Goal: Check status: Check status

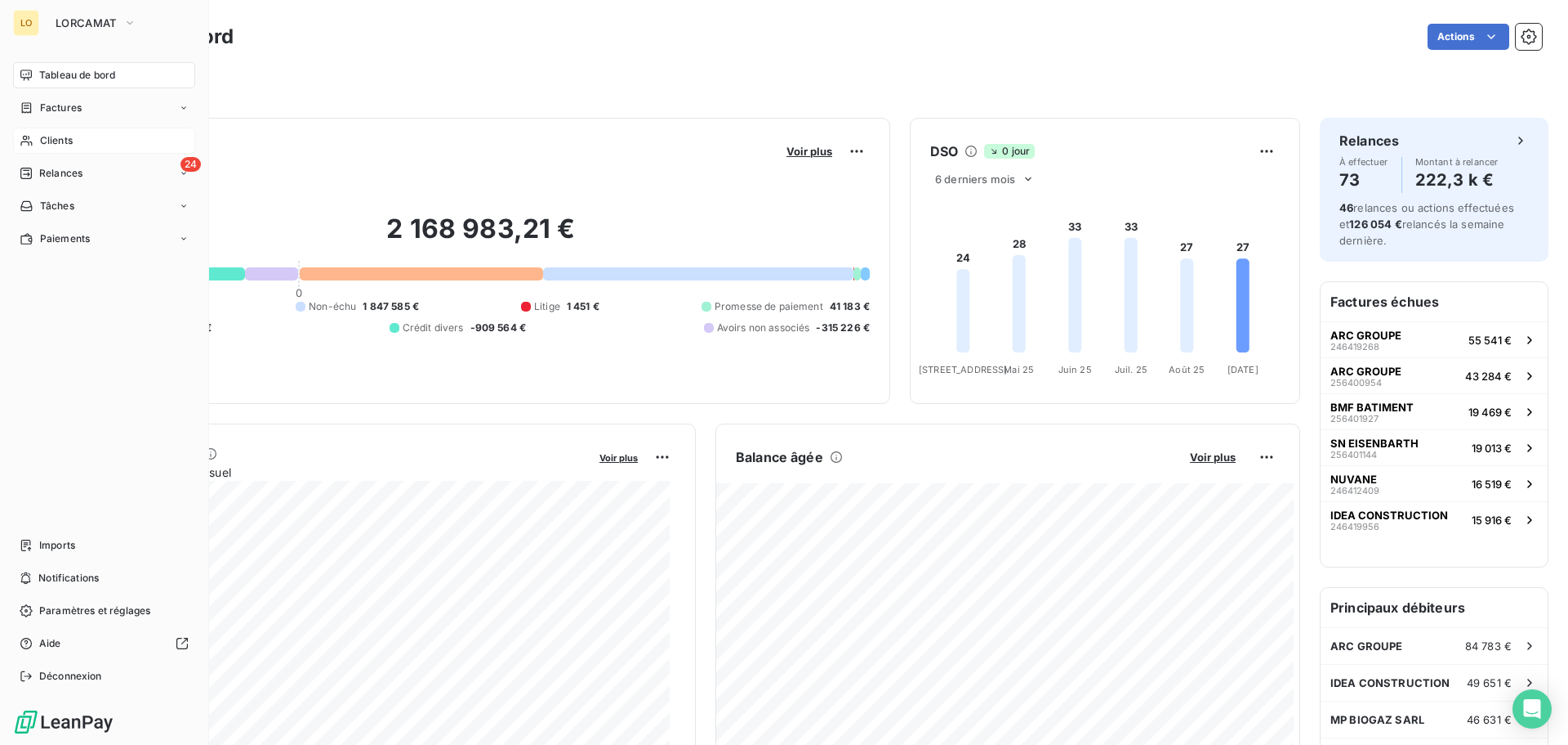
click at [44, 147] on span "Clients" at bounding box center [57, 140] width 33 height 15
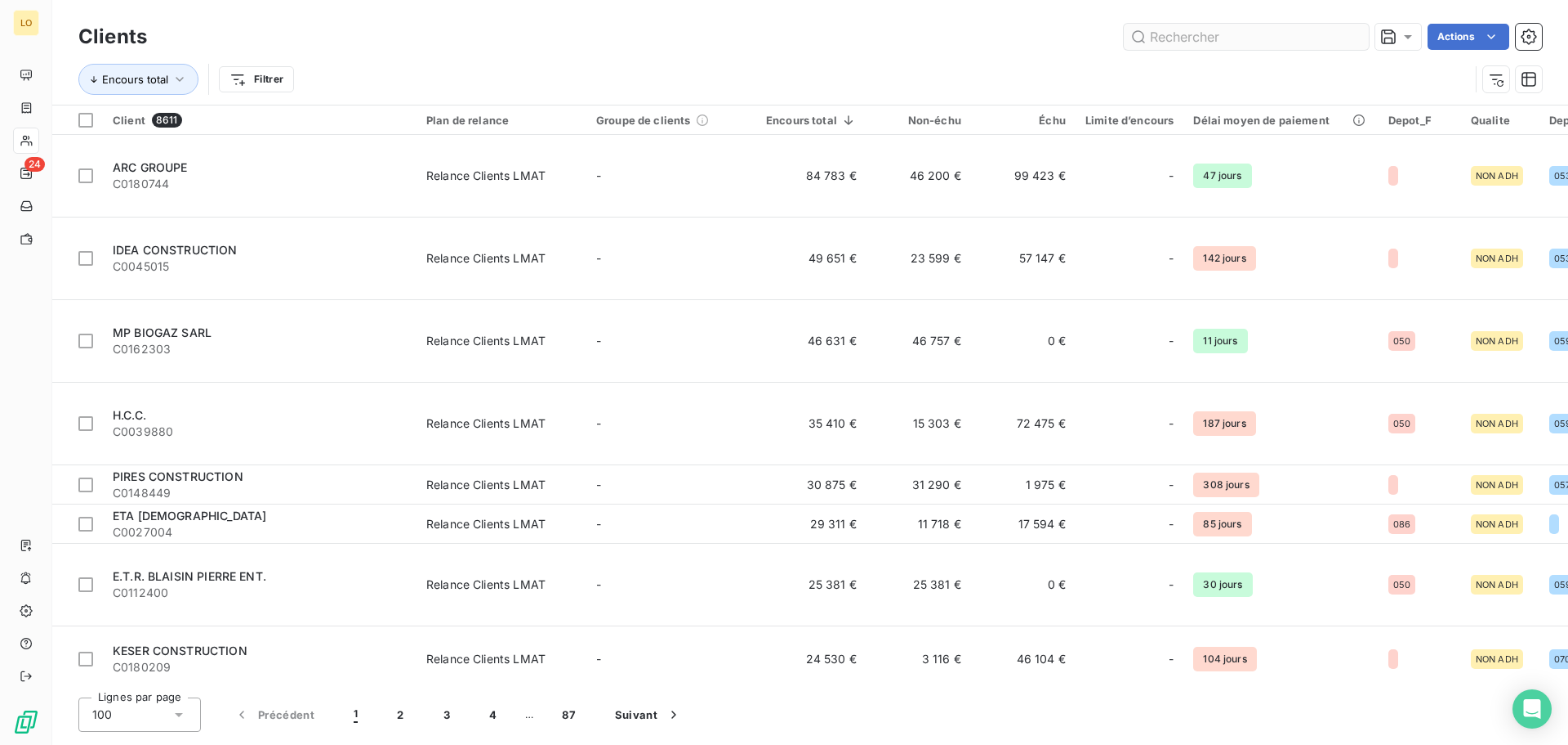
click at [1236, 34] on input "text" at bounding box center [1246, 37] width 245 height 27
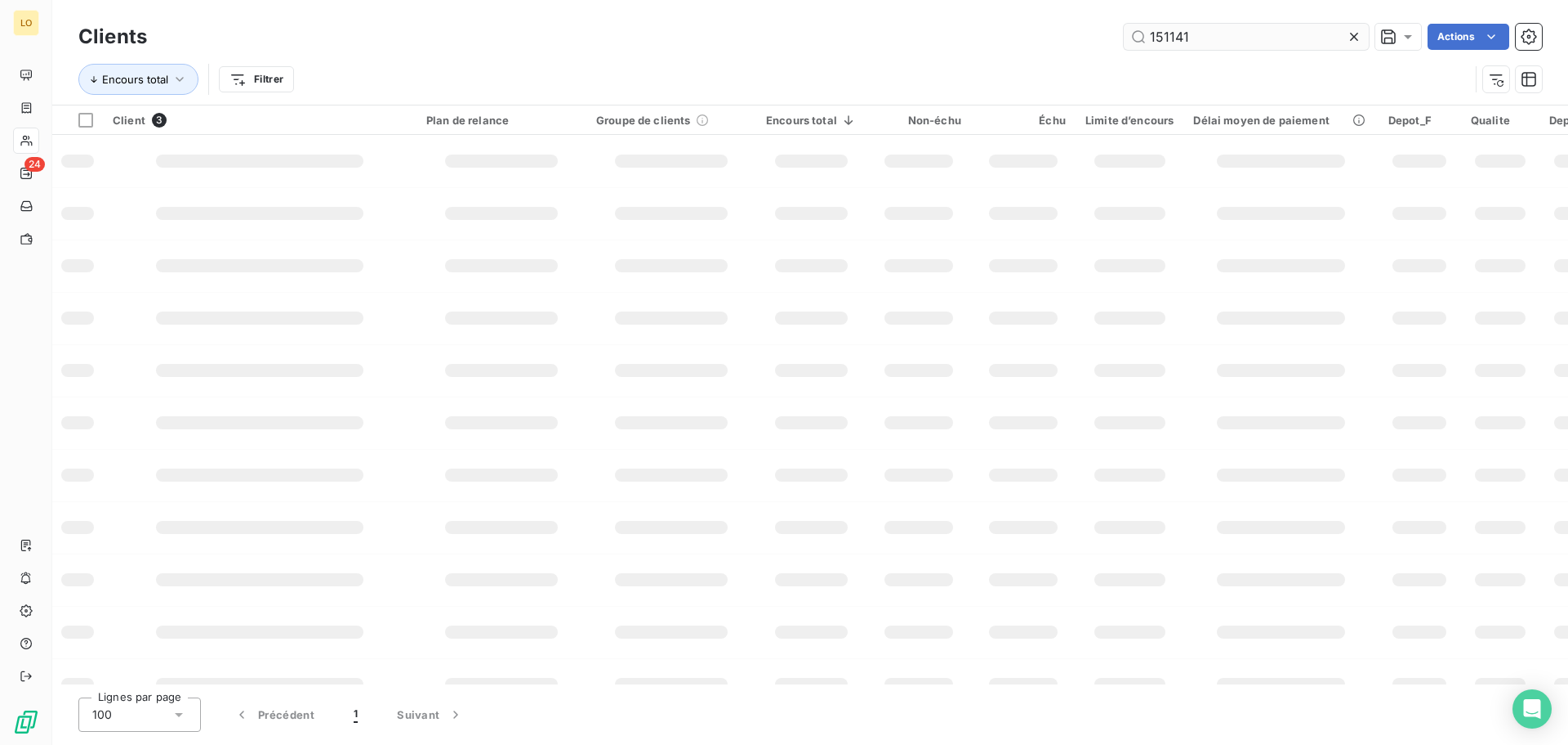
type input "151141"
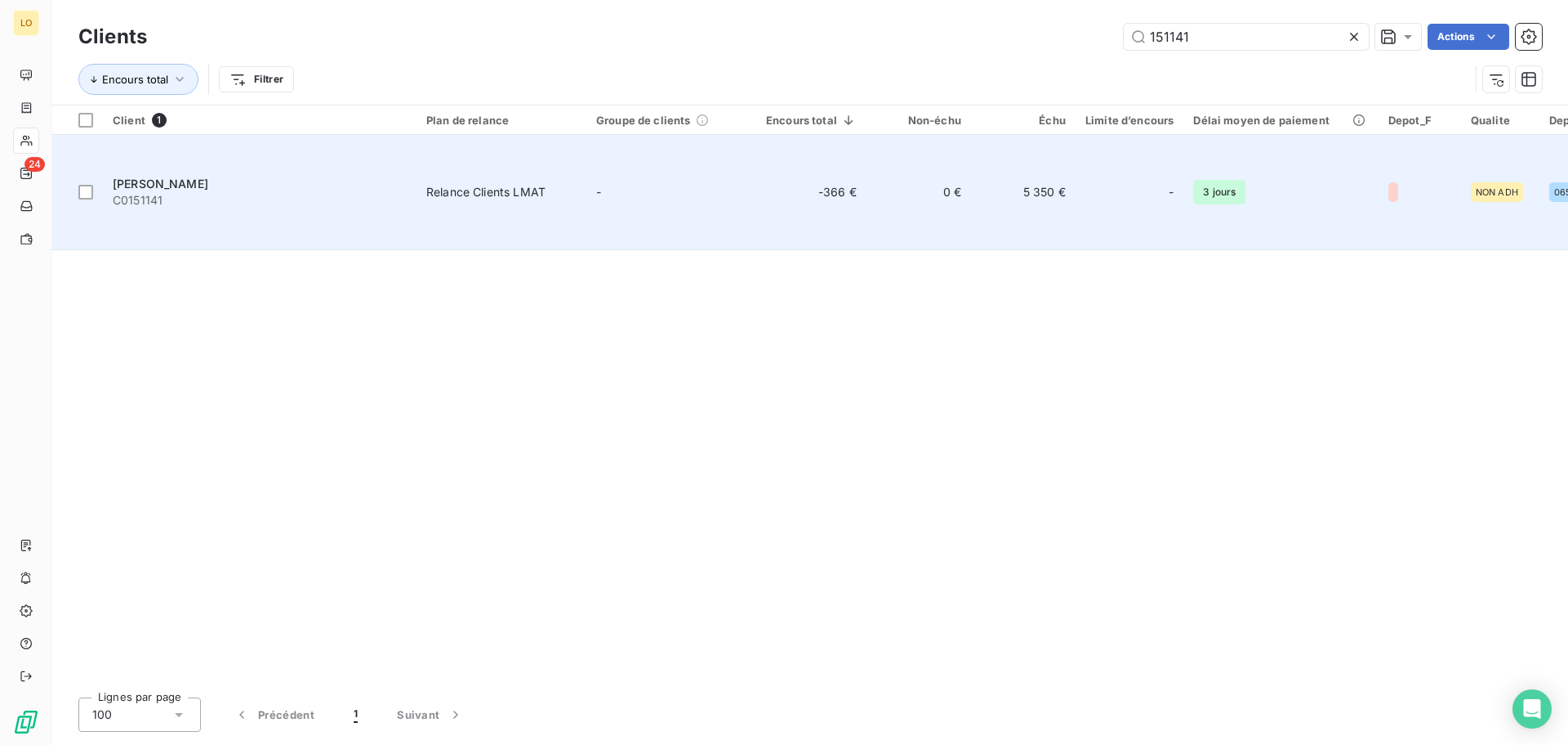
click at [221, 176] on div "[PERSON_NAME]" at bounding box center [259, 184] width 294 height 17
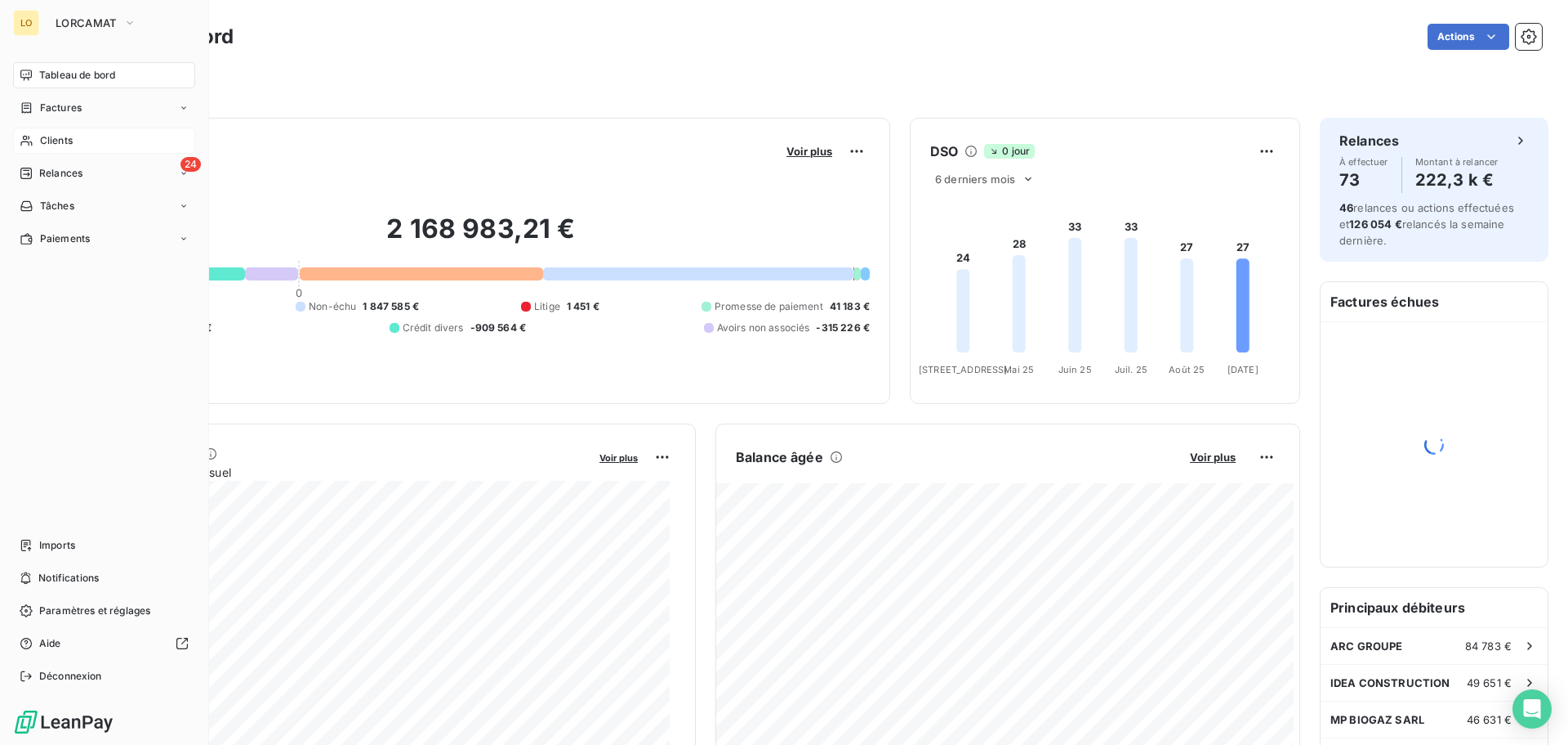
click at [28, 133] on div "Clients" at bounding box center [104, 140] width 182 height 27
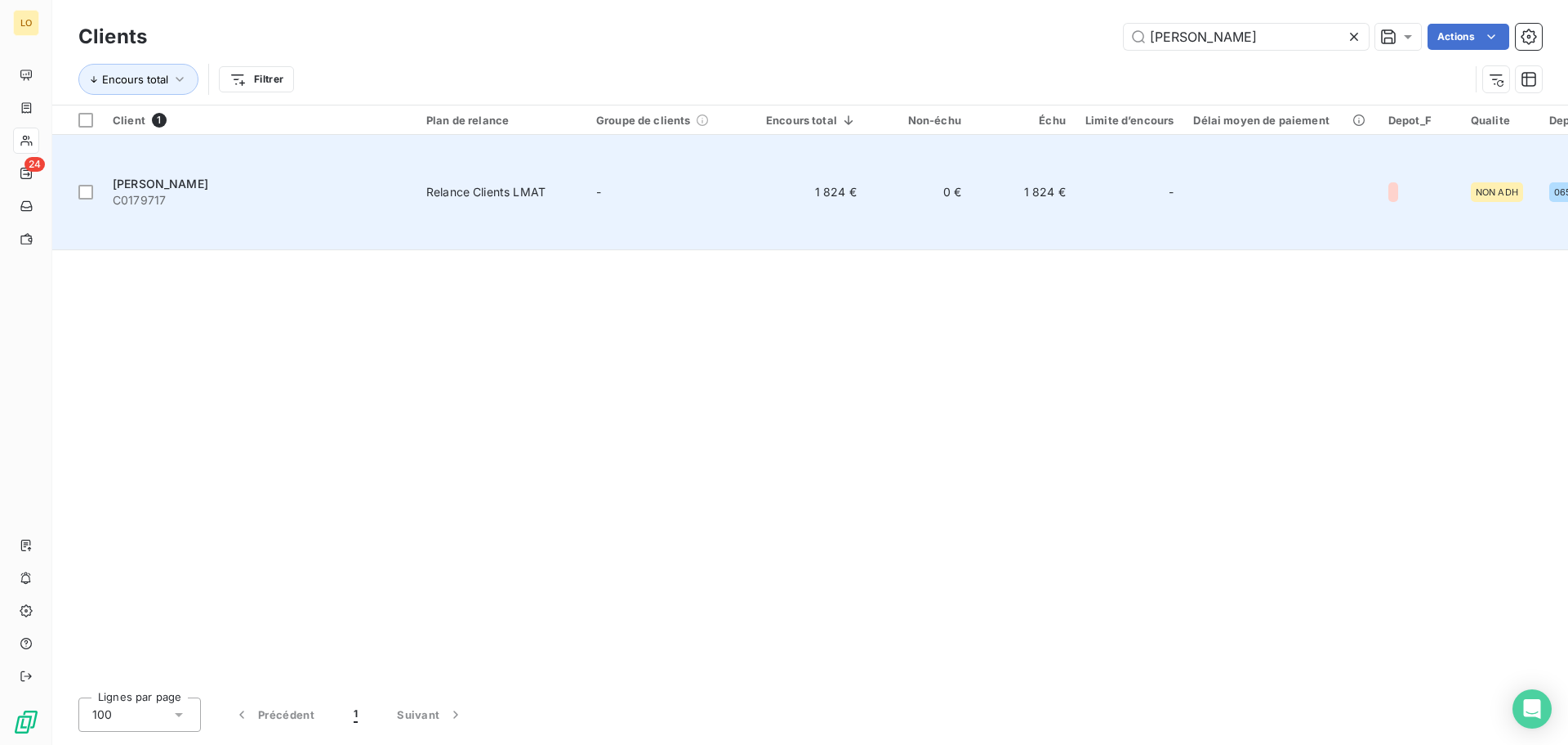
type input "[PERSON_NAME]"
click at [193, 192] on span "C0179717" at bounding box center [259, 200] width 294 height 17
